Goal: Information Seeking & Learning: Find specific fact

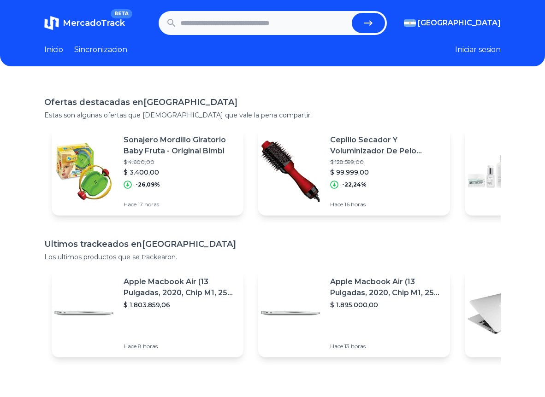
click at [216, 24] on input "text" at bounding box center [264, 23] width 167 height 20
type input "******"
click at [352, 13] on button "submit" at bounding box center [368, 23] width 33 height 20
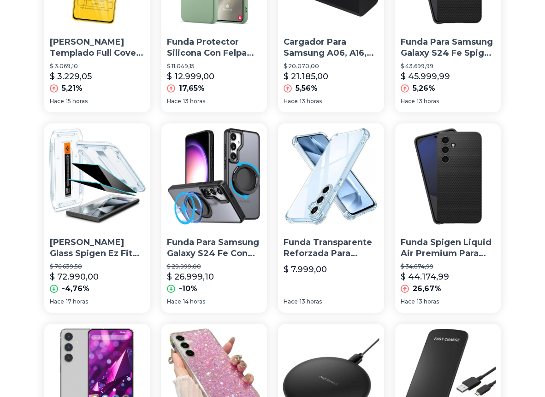
scroll to position [599, 0]
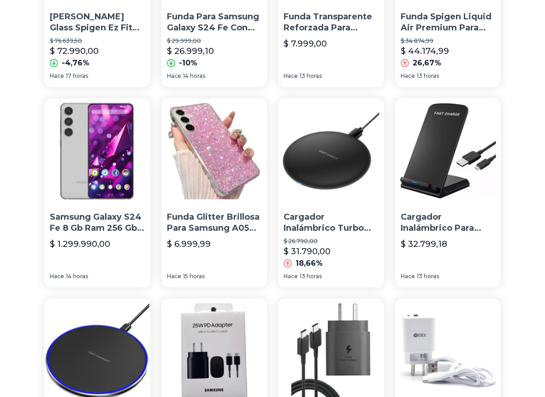
click at [101, 157] on img at bounding box center [97, 151] width 106 height 106
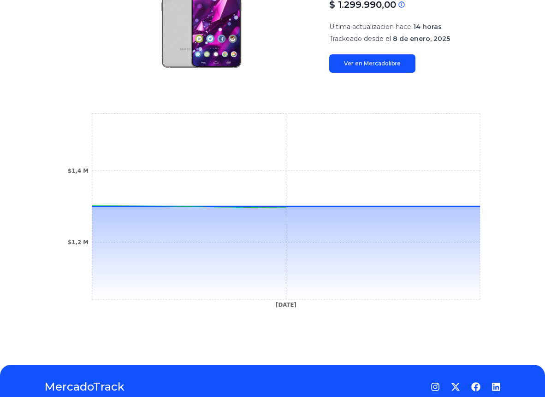
scroll to position [184, 0]
